Goal: Obtain resource: Download file/media

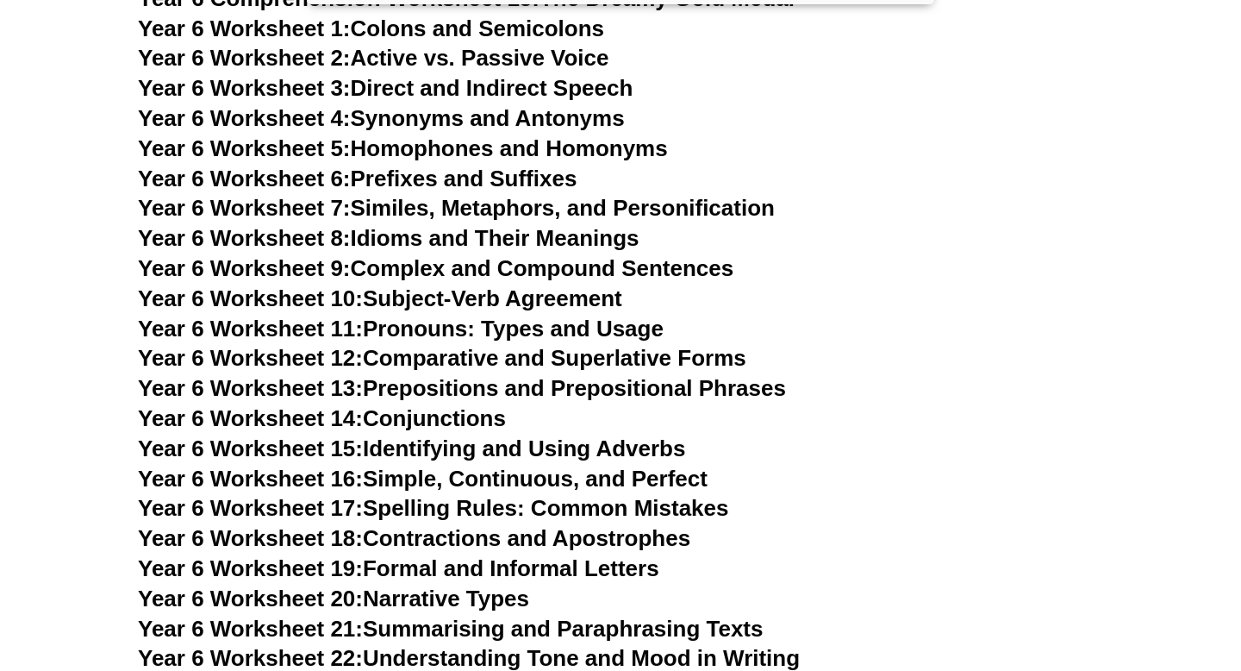
scroll to position [9984, 0]
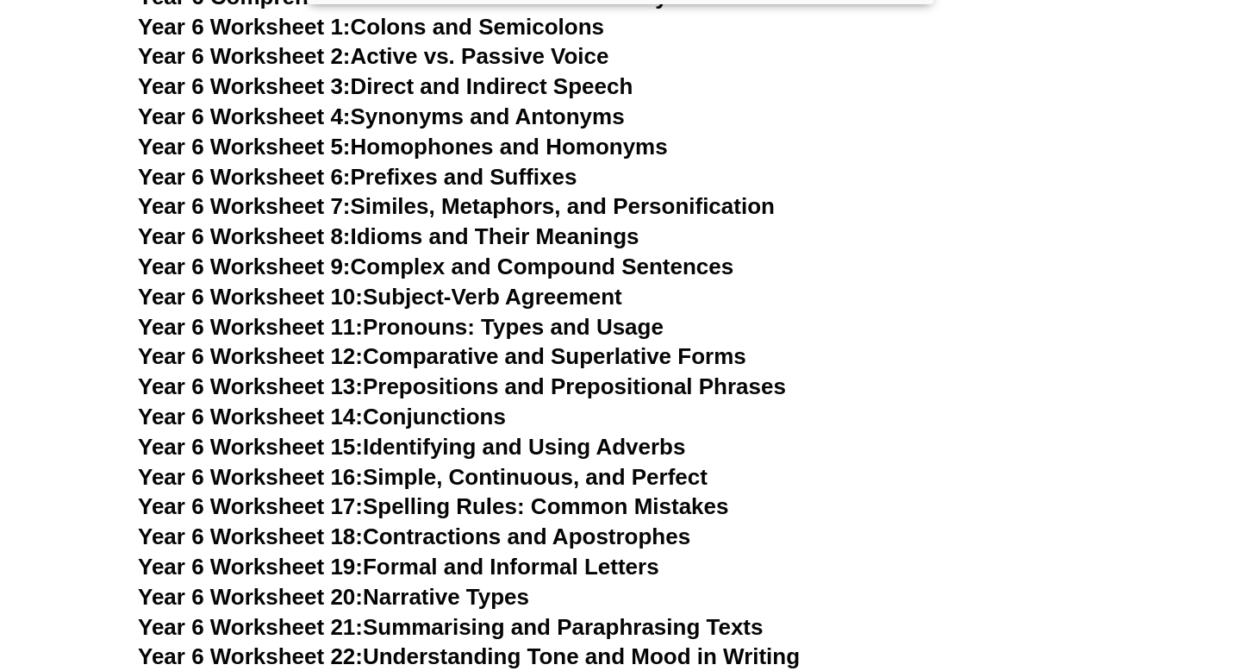
click at [453, 403] on link "Year 6 Worksheet 14: Conjunctions" at bounding box center [322, 416] width 368 height 26
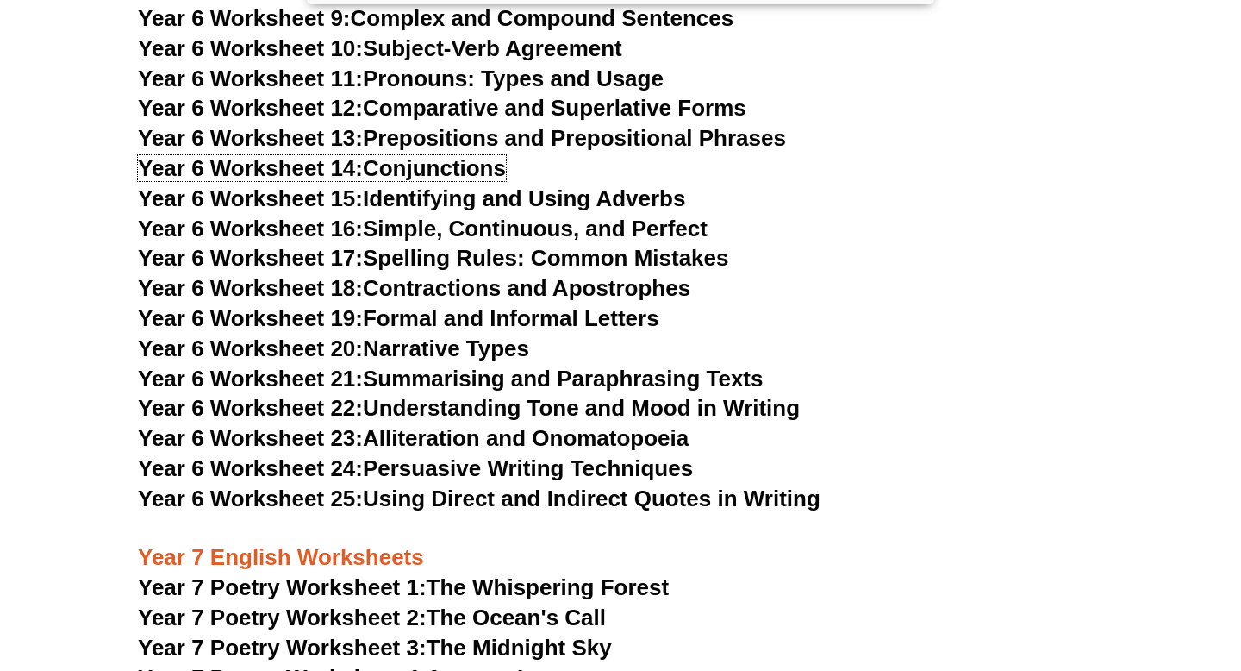
scroll to position [10227, 0]
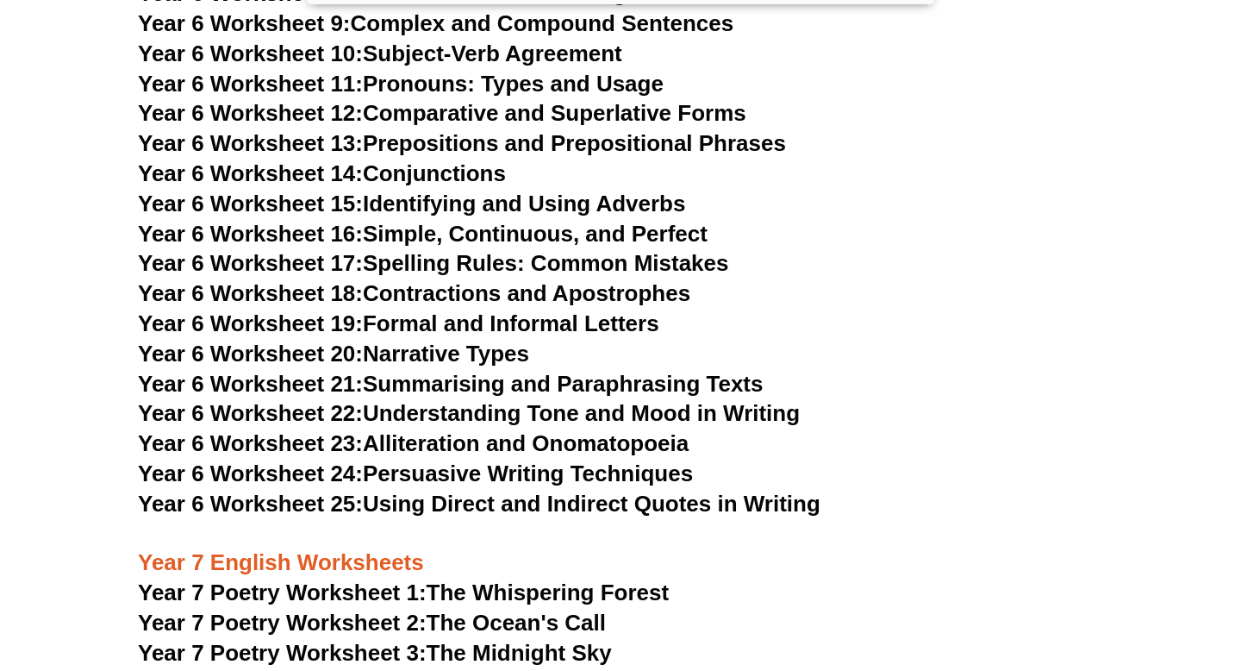
click at [453, 371] on link "Year 6 Worksheet 21: Summarising and Paraphrasing Texts" at bounding box center [450, 384] width 625 height 26
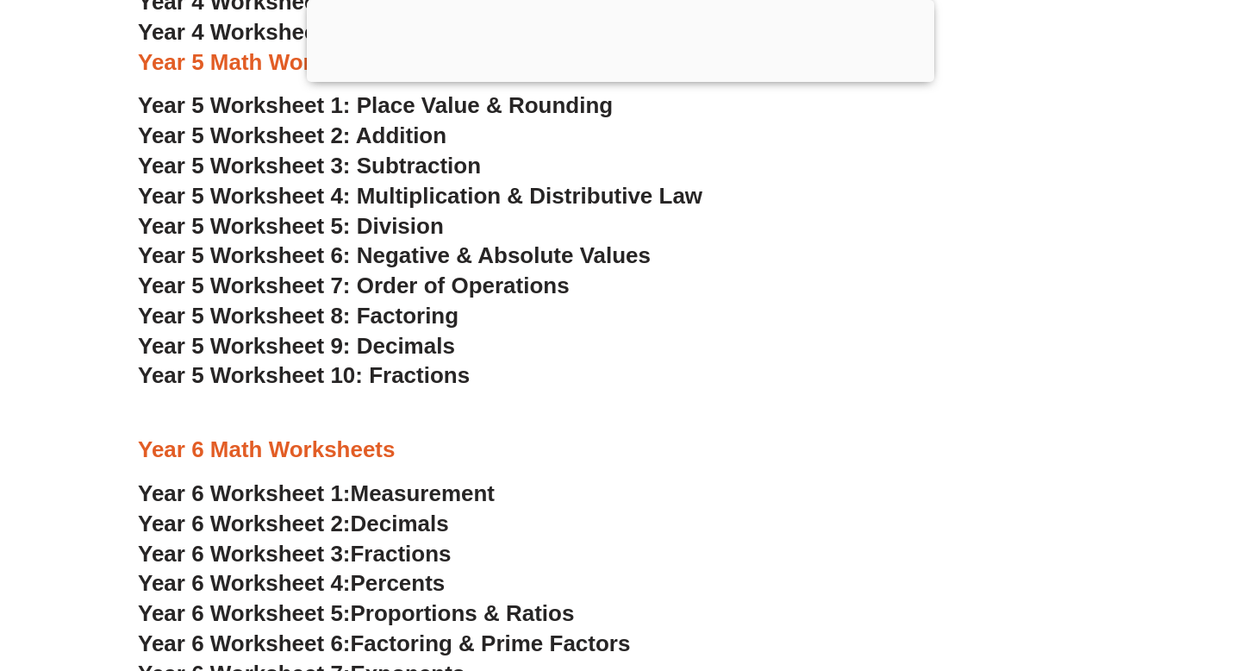
scroll to position [3502, 0]
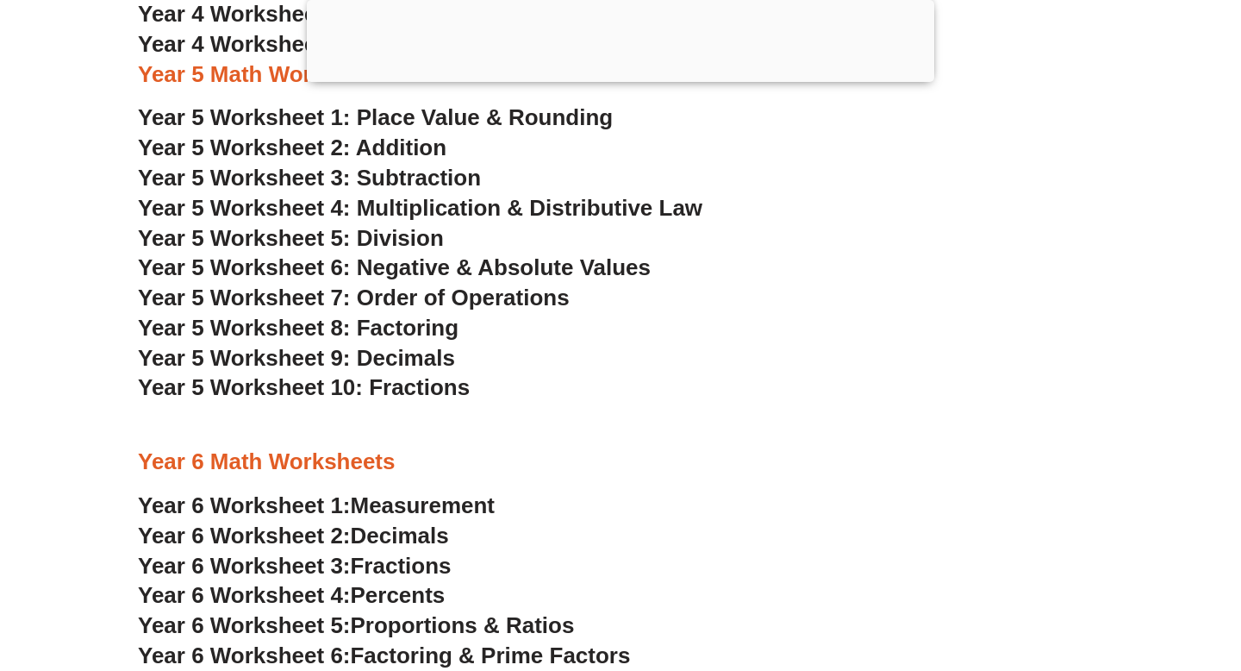
click at [407, 148] on span "Year 5 Worksheet 2: Addition" at bounding box center [292, 147] width 309 height 26
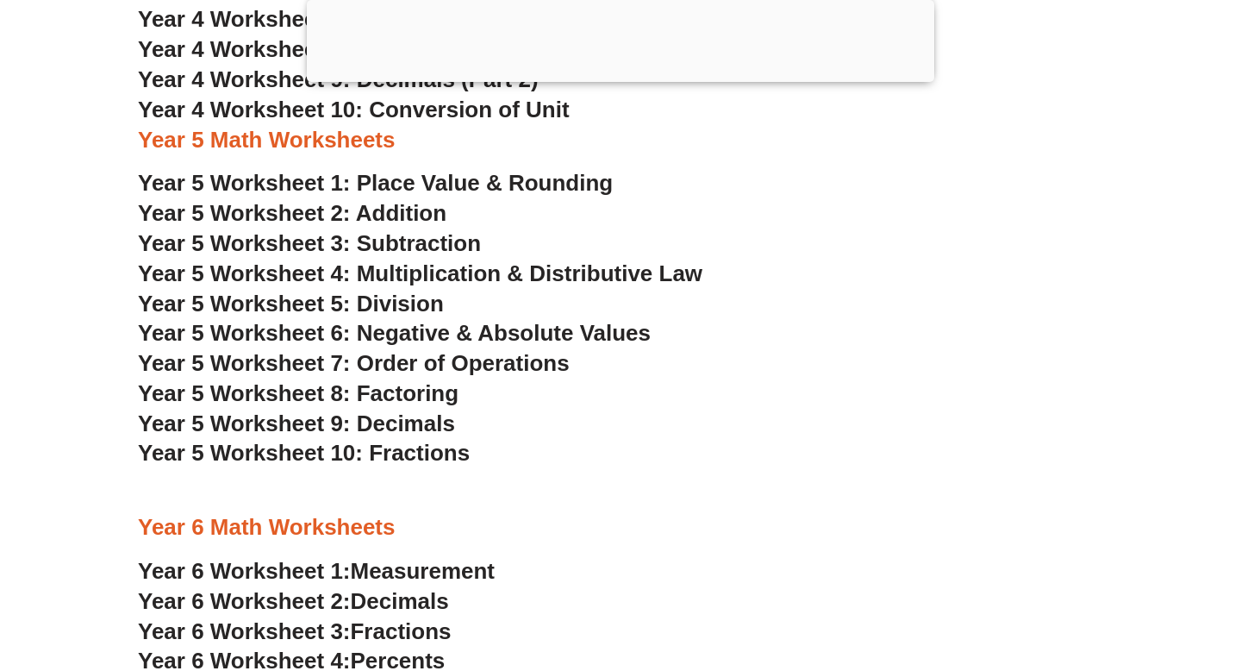
scroll to position [3442, 0]
